Goal: Transaction & Acquisition: Purchase product/service

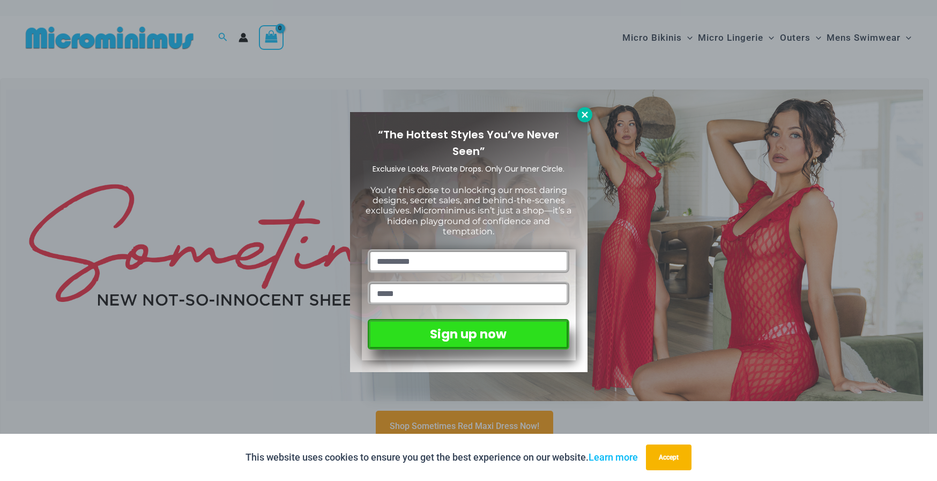
click at [583, 108] on button at bounding box center [585, 114] width 15 height 15
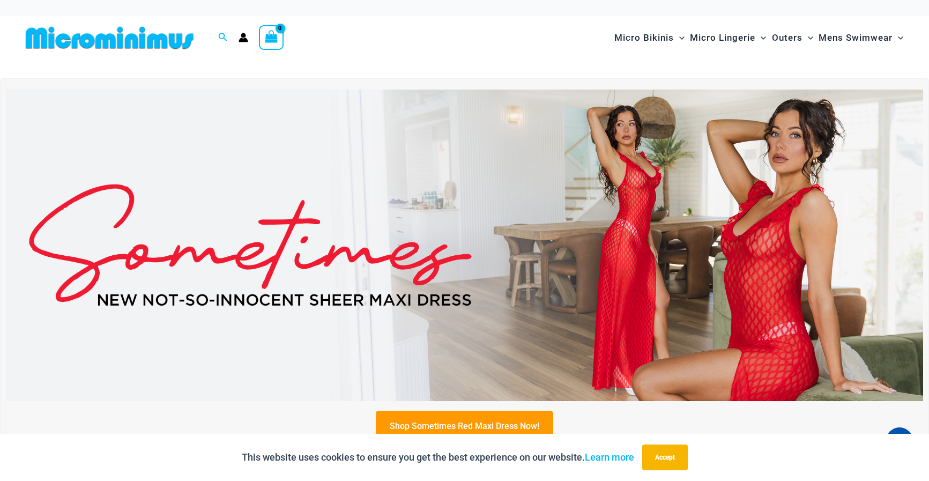
click at [627, 262] on img at bounding box center [465, 246] width 918 height 312
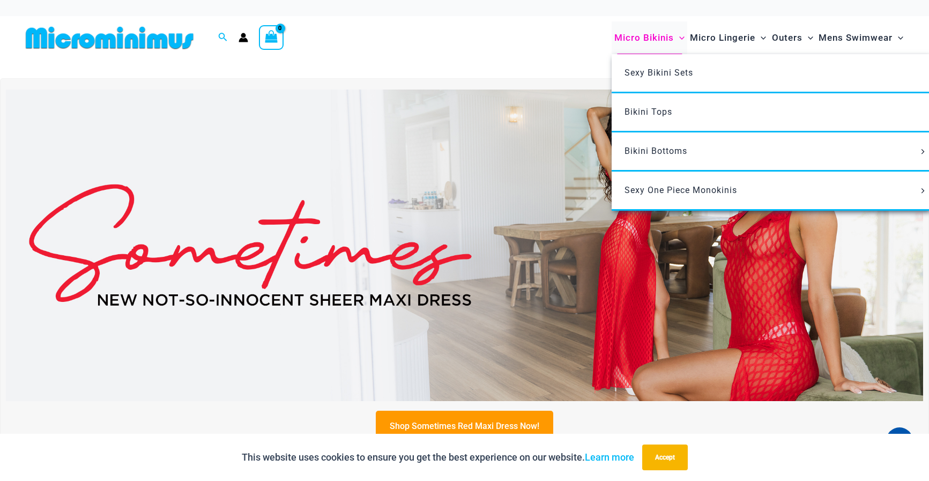
click at [644, 38] on span "Micro Bikinis" at bounding box center [645, 37] width 60 height 27
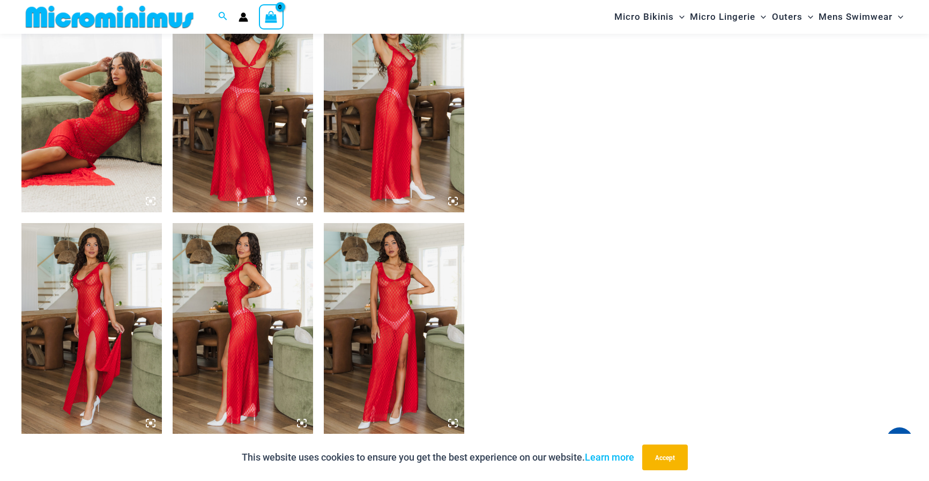
scroll to position [785, 0]
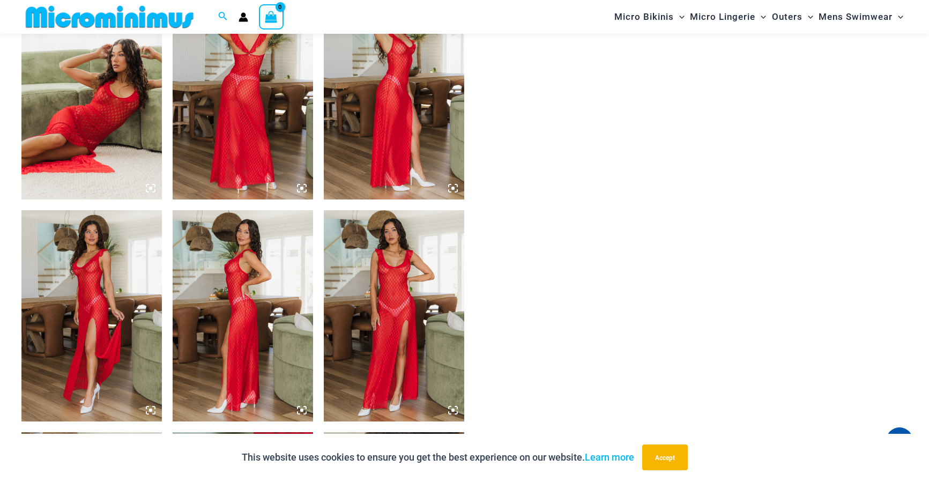
click at [396, 293] on img at bounding box center [394, 315] width 141 height 211
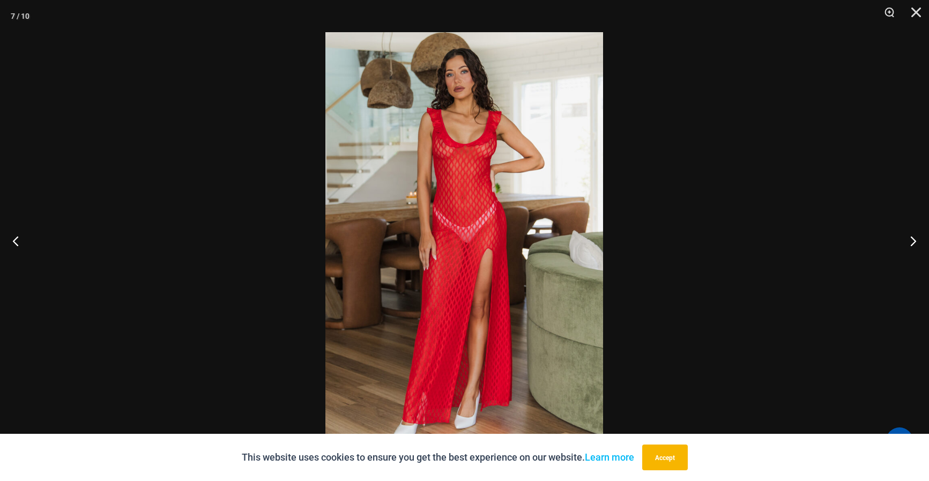
click at [527, 199] on img at bounding box center [465, 240] width 278 height 417
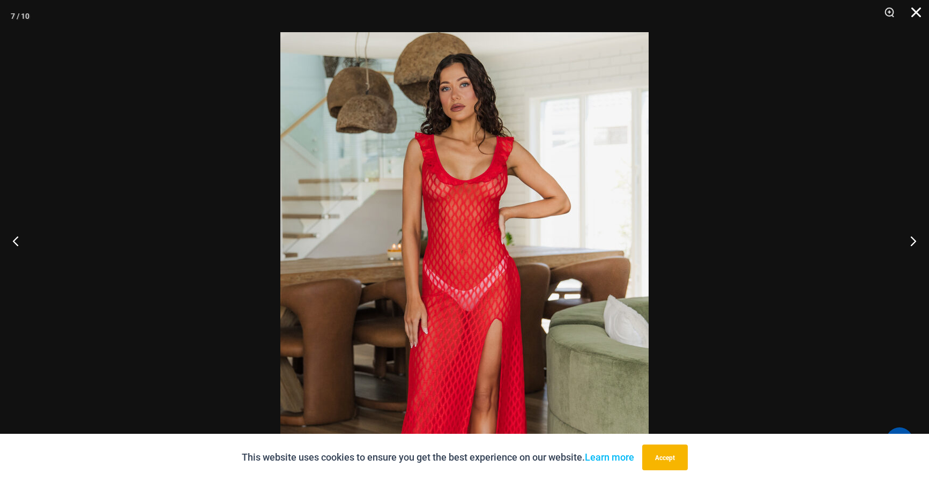
click at [913, 7] on button "Close" at bounding box center [912, 16] width 27 height 32
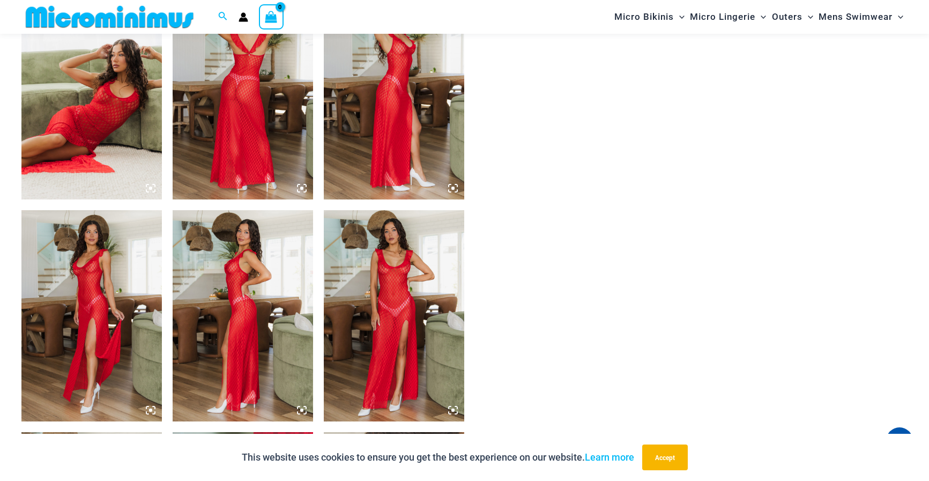
click at [264, 83] on img at bounding box center [243, 94] width 141 height 211
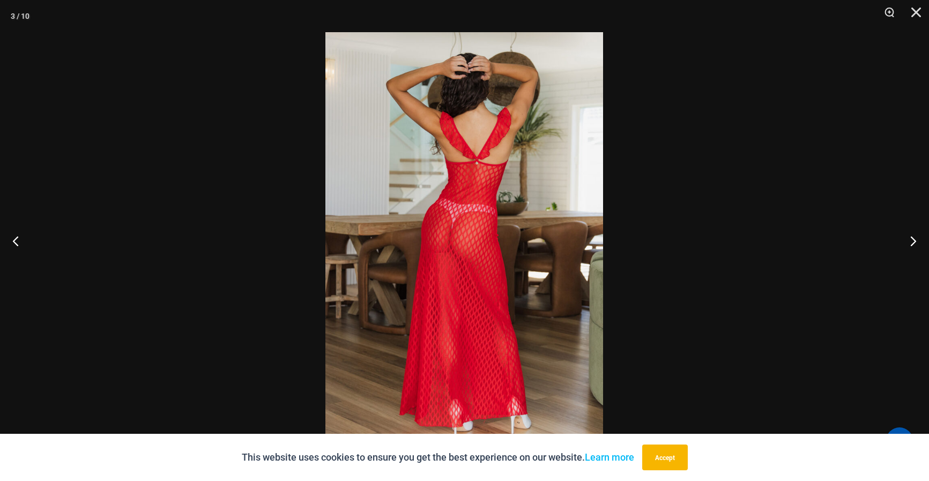
click at [526, 161] on img at bounding box center [465, 240] width 278 height 417
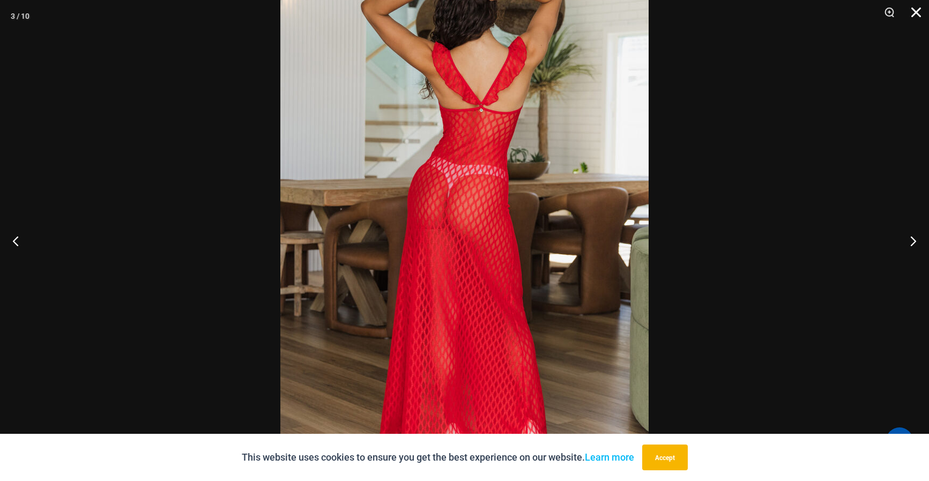
click at [915, 13] on button "Close" at bounding box center [912, 16] width 27 height 32
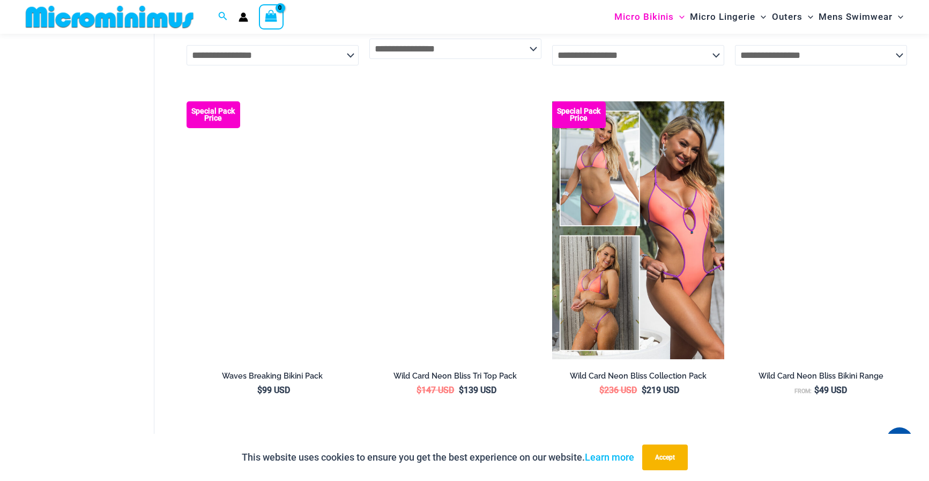
scroll to position [1716, 0]
